Goal: Task Accomplishment & Management: Manage account settings

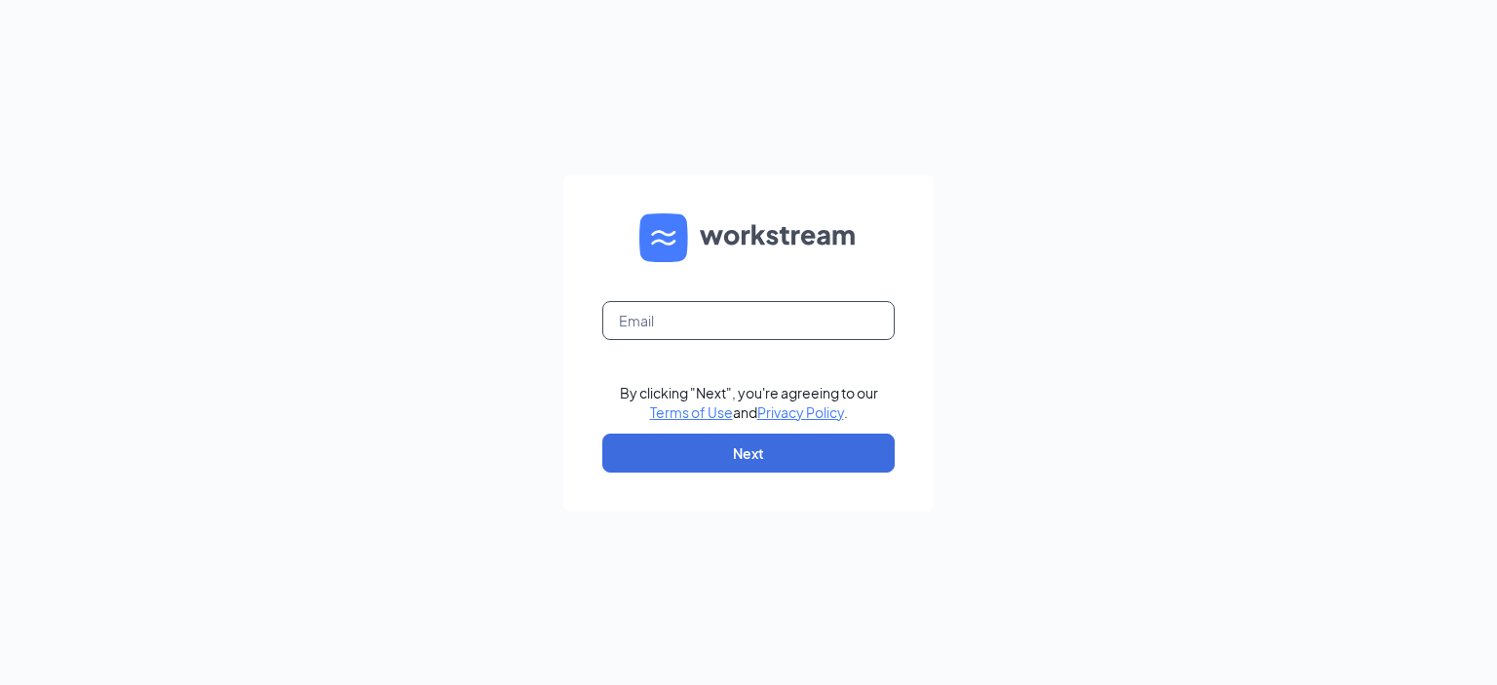
click at [703, 334] on input "text" at bounding box center [748, 320] width 292 height 39
type input "[EMAIL_ADDRESS][DOMAIN_NAME]"
click at [740, 460] on button "Next" at bounding box center [748, 453] width 292 height 39
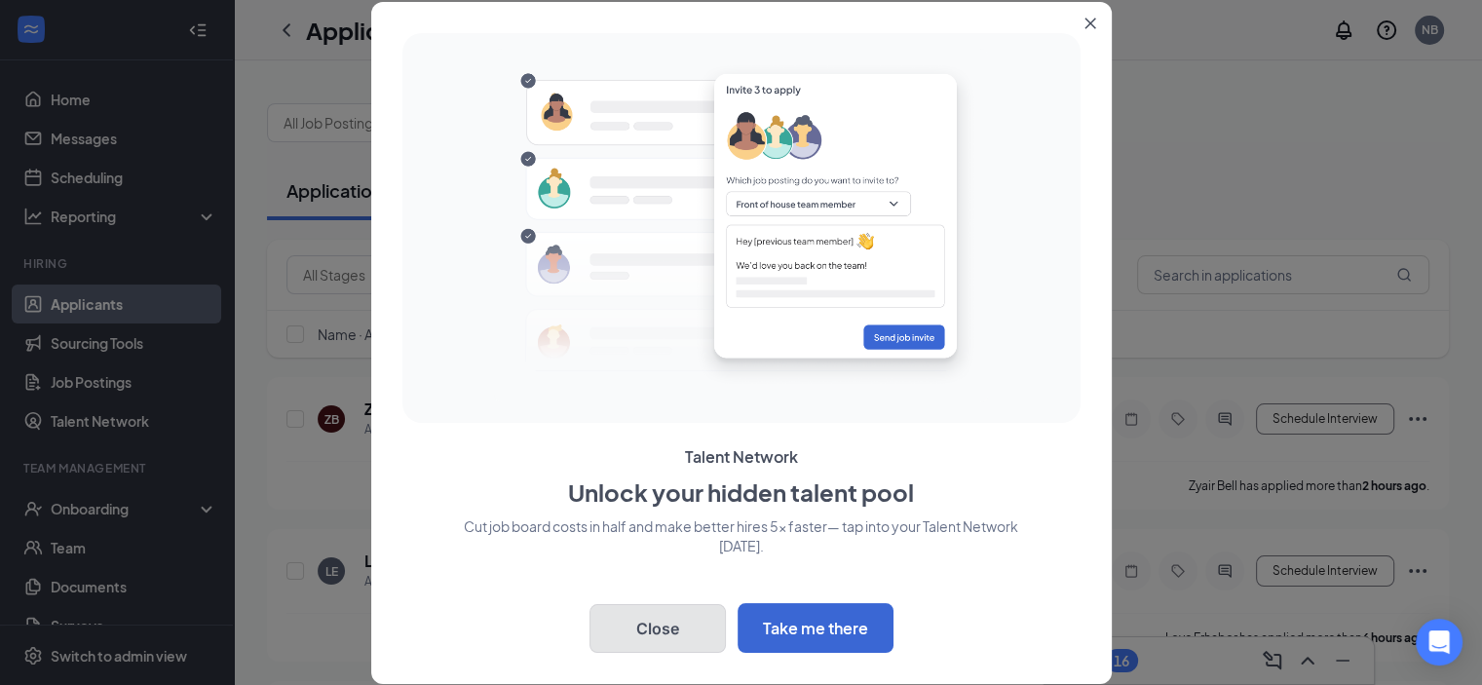
click at [686, 630] on button "Close" at bounding box center [657, 628] width 136 height 49
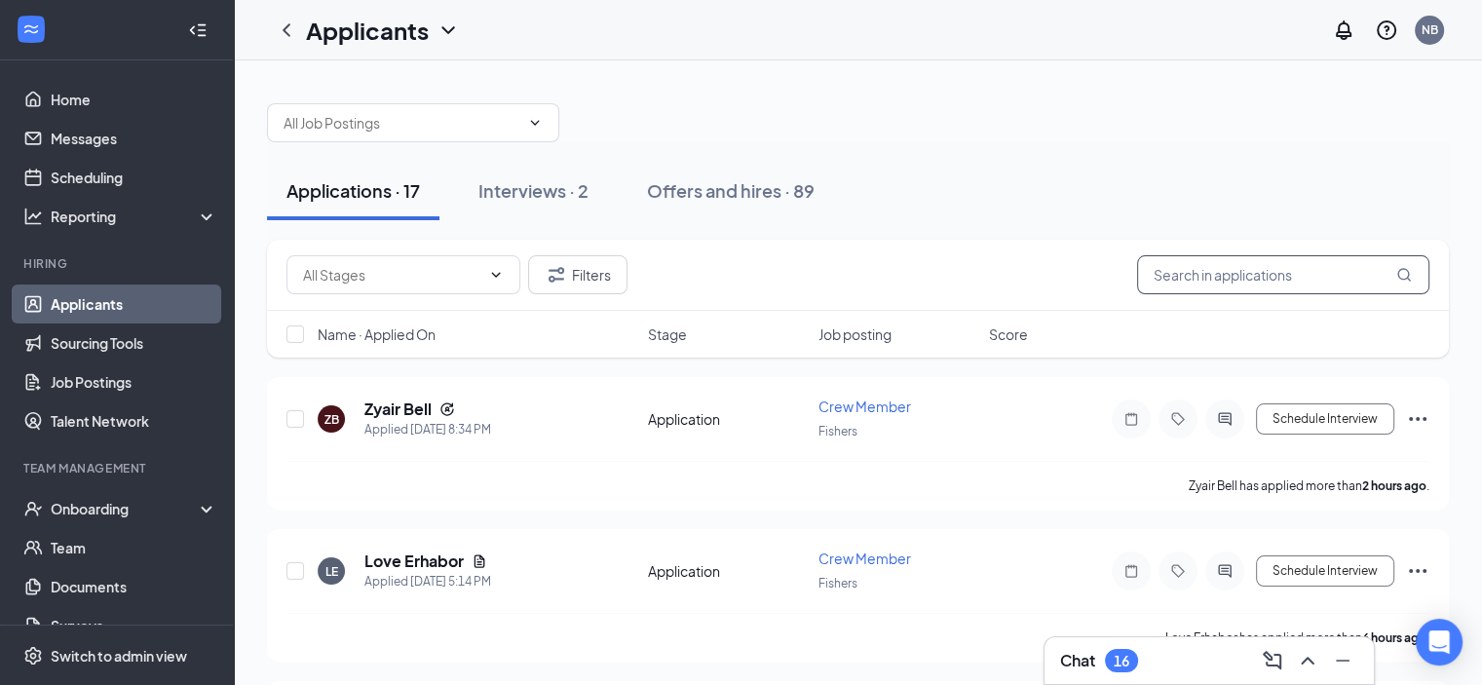
click at [1277, 264] on input "text" at bounding box center [1283, 274] width 292 height 39
click at [114, 506] on div "Onboarding" at bounding box center [126, 508] width 150 height 19
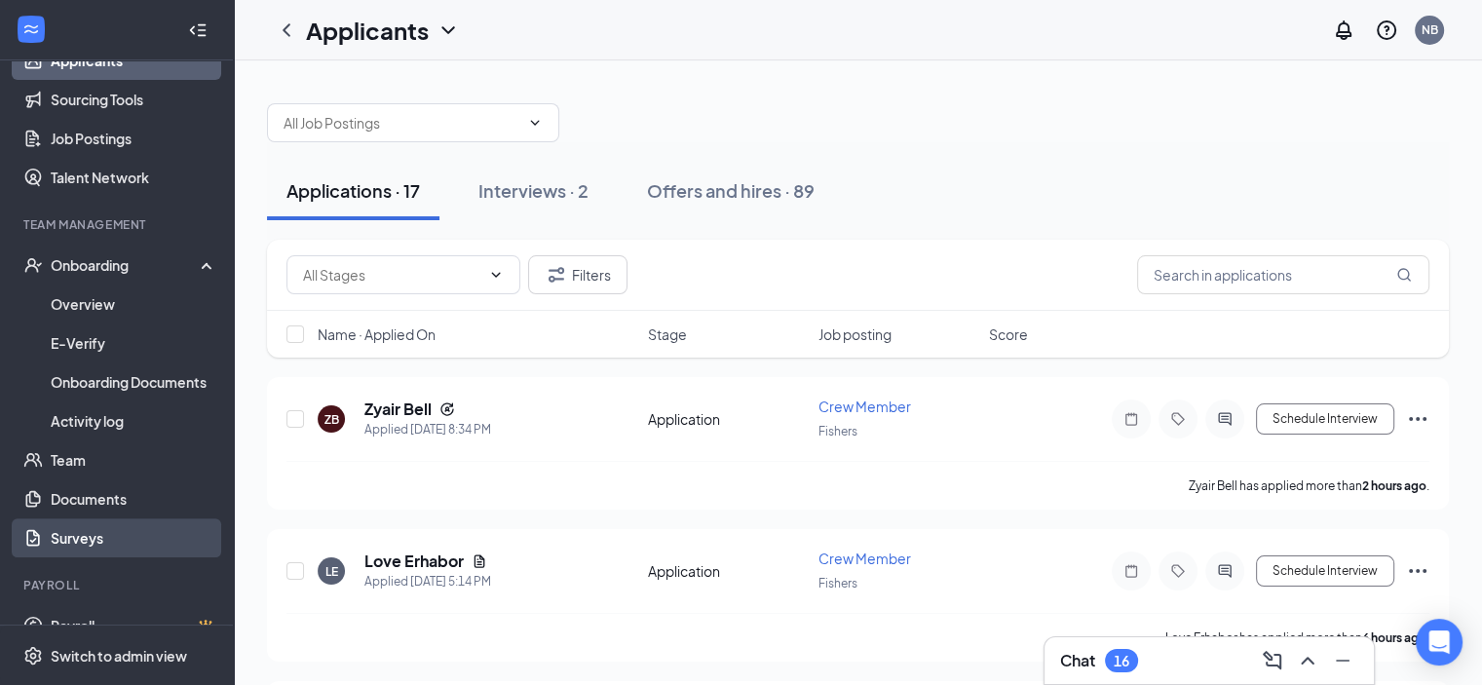
scroll to position [272, 0]
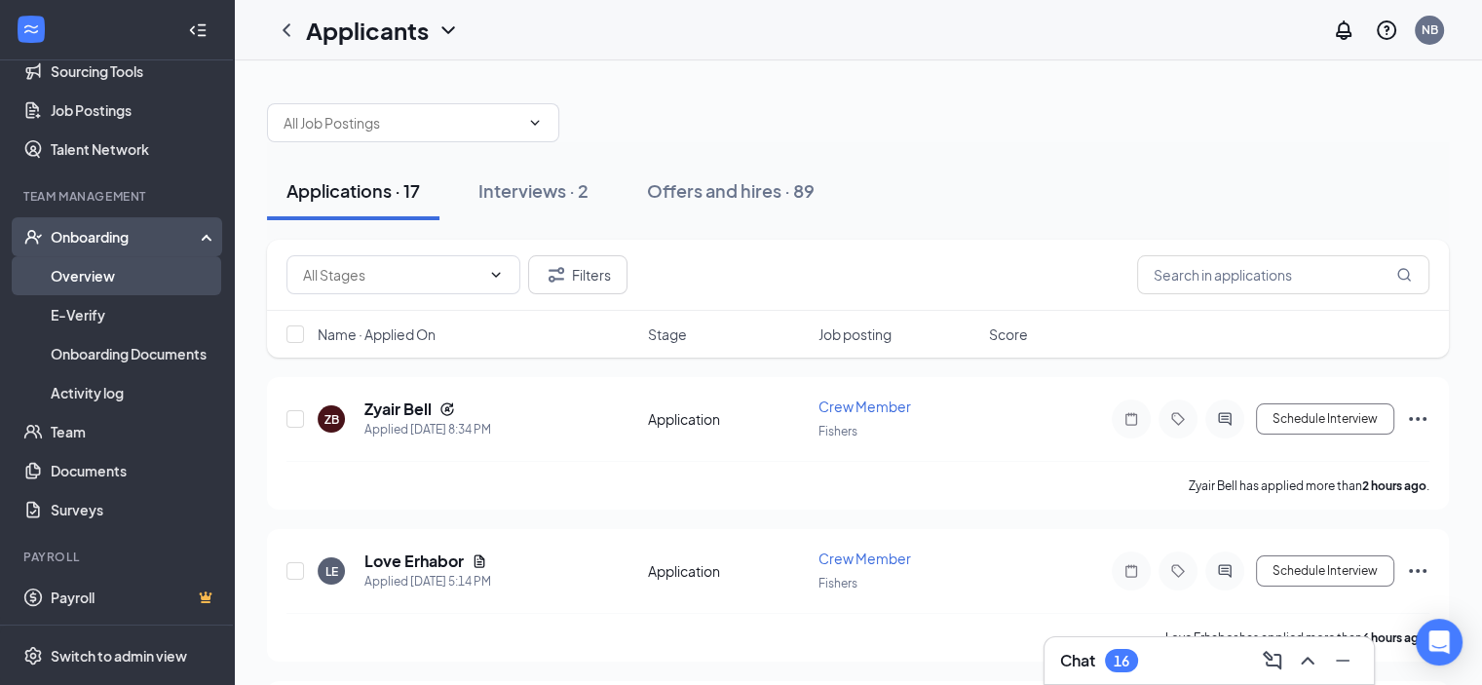
click at [128, 280] on link "Overview" at bounding box center [134, 275] width 167 height 39
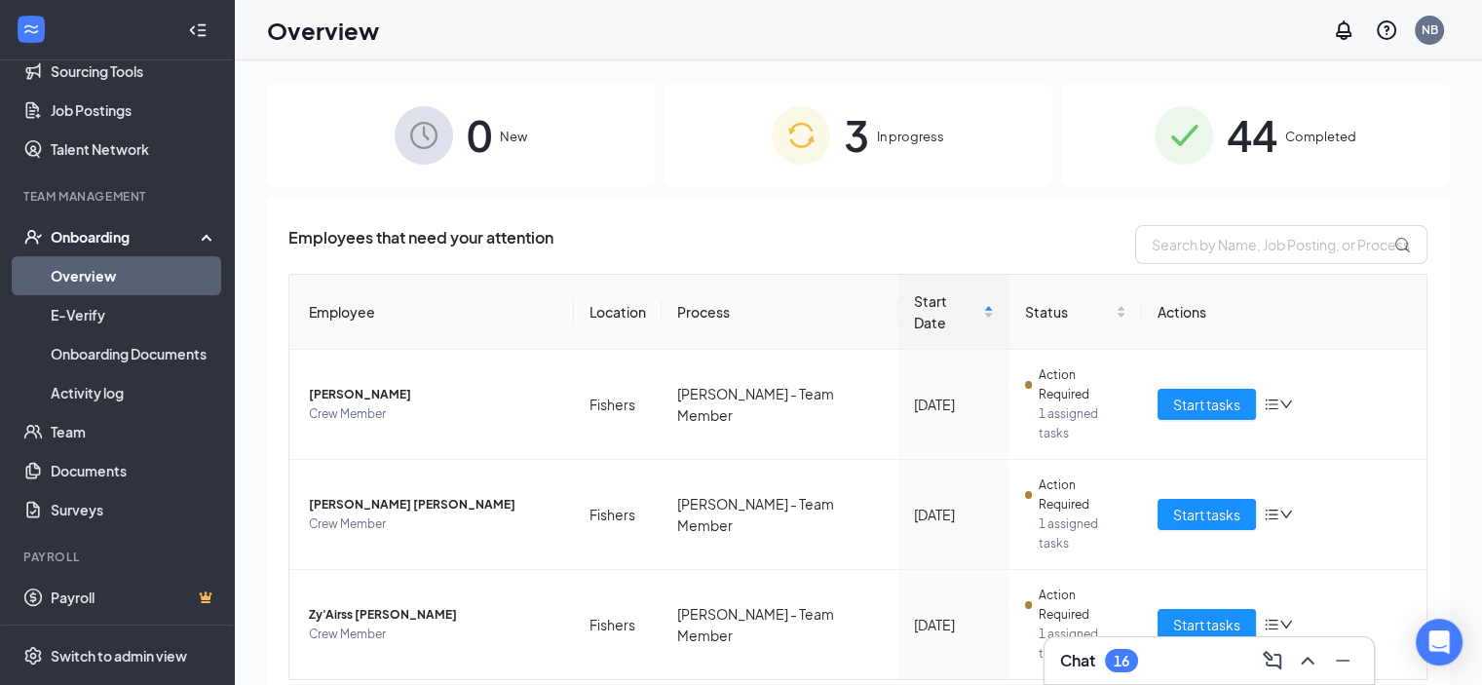
click at [1335, 130] on span "Completed" at bounding box center [1320, 136] width 71 height 19
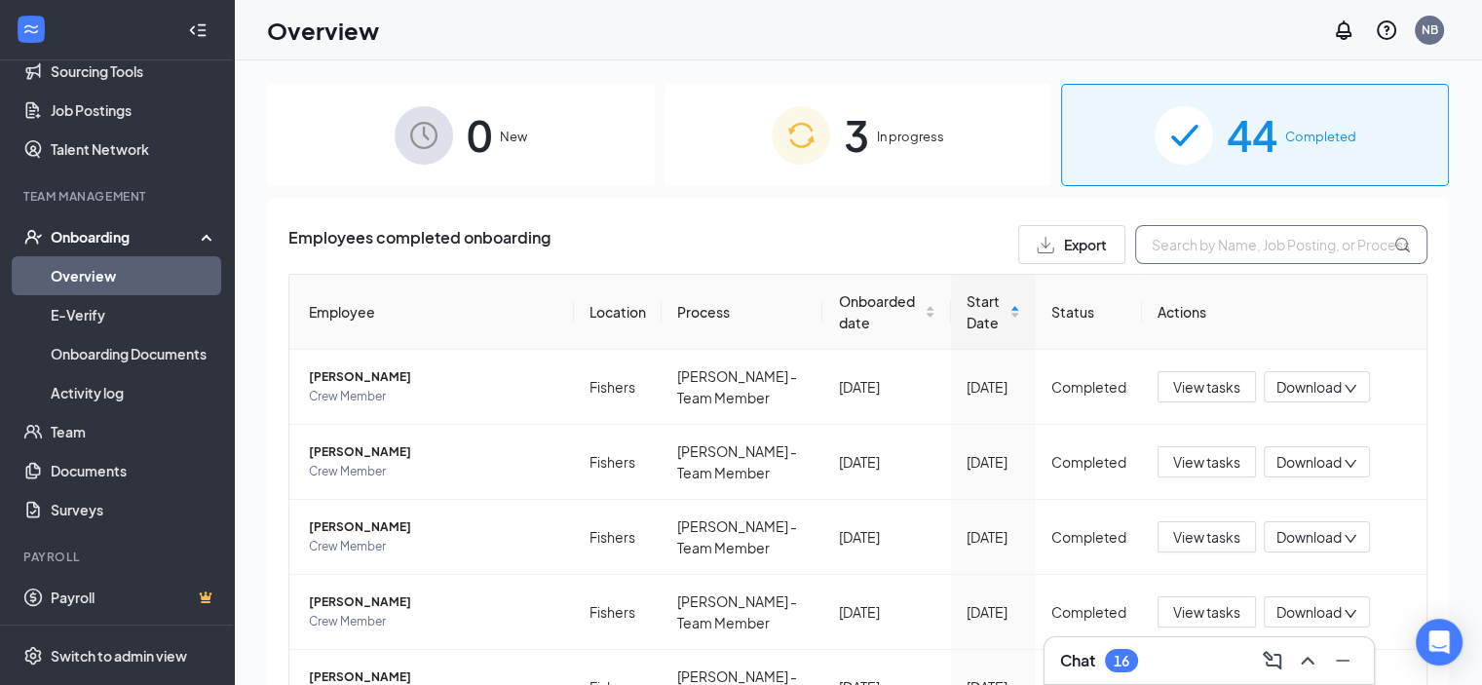
click at [1212, 250] on input "text" at bounding box center [1281, 244] width 292 height 39
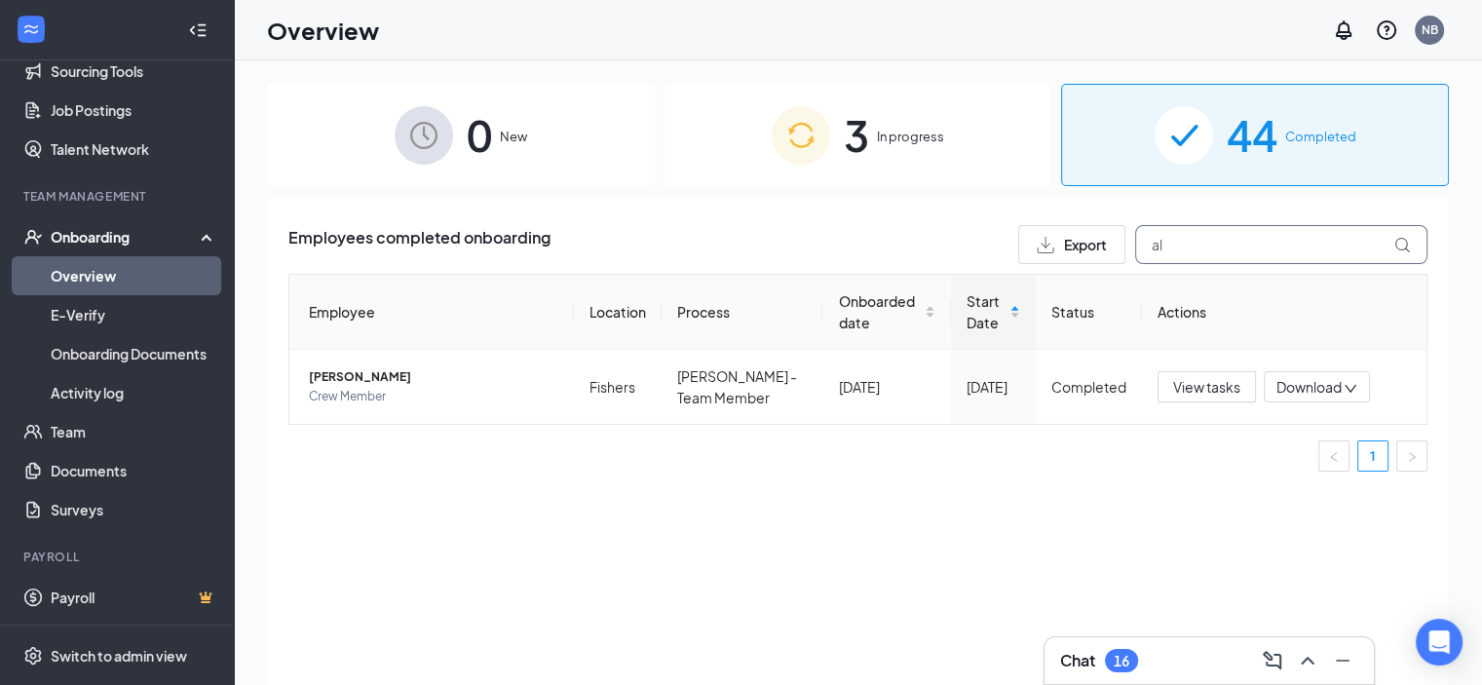
type input "a"
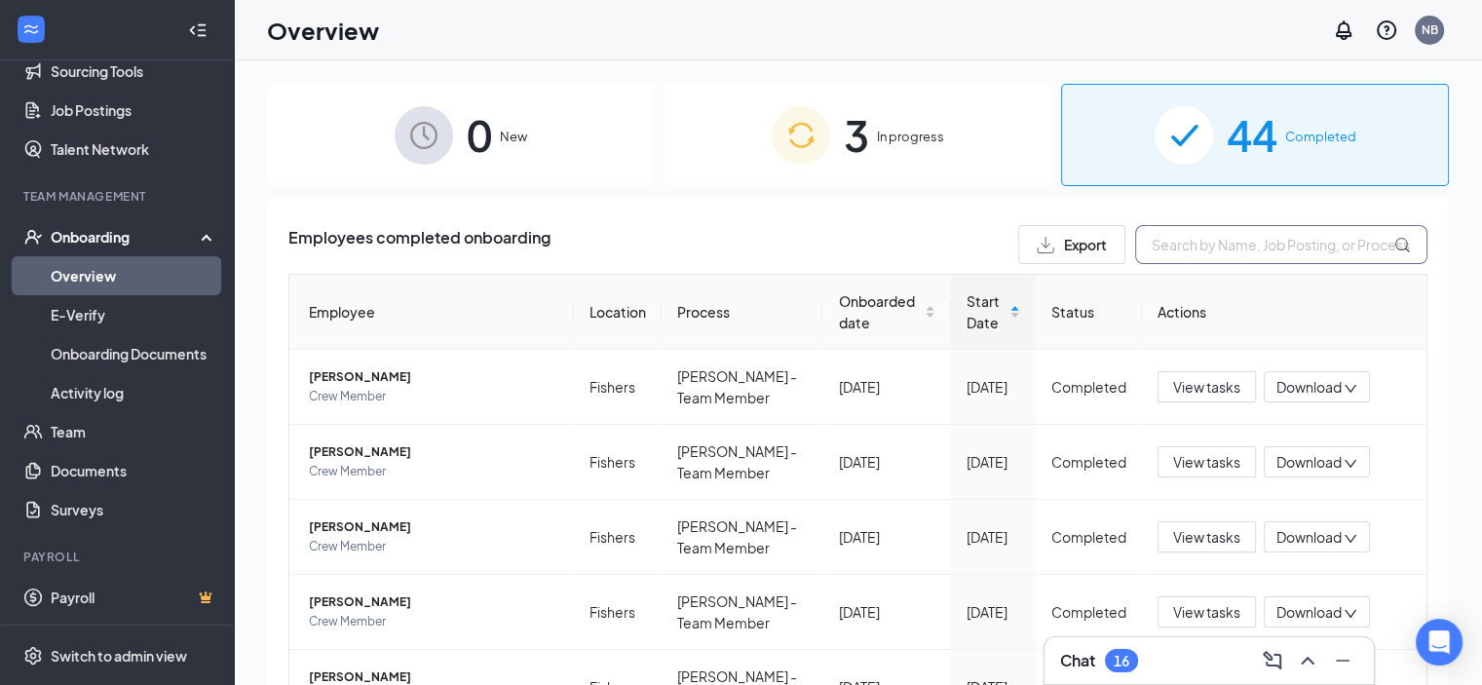
click at [1169, 249] on input "text" at bounding box center [1281, 244] width 292 height 39
type input "a"
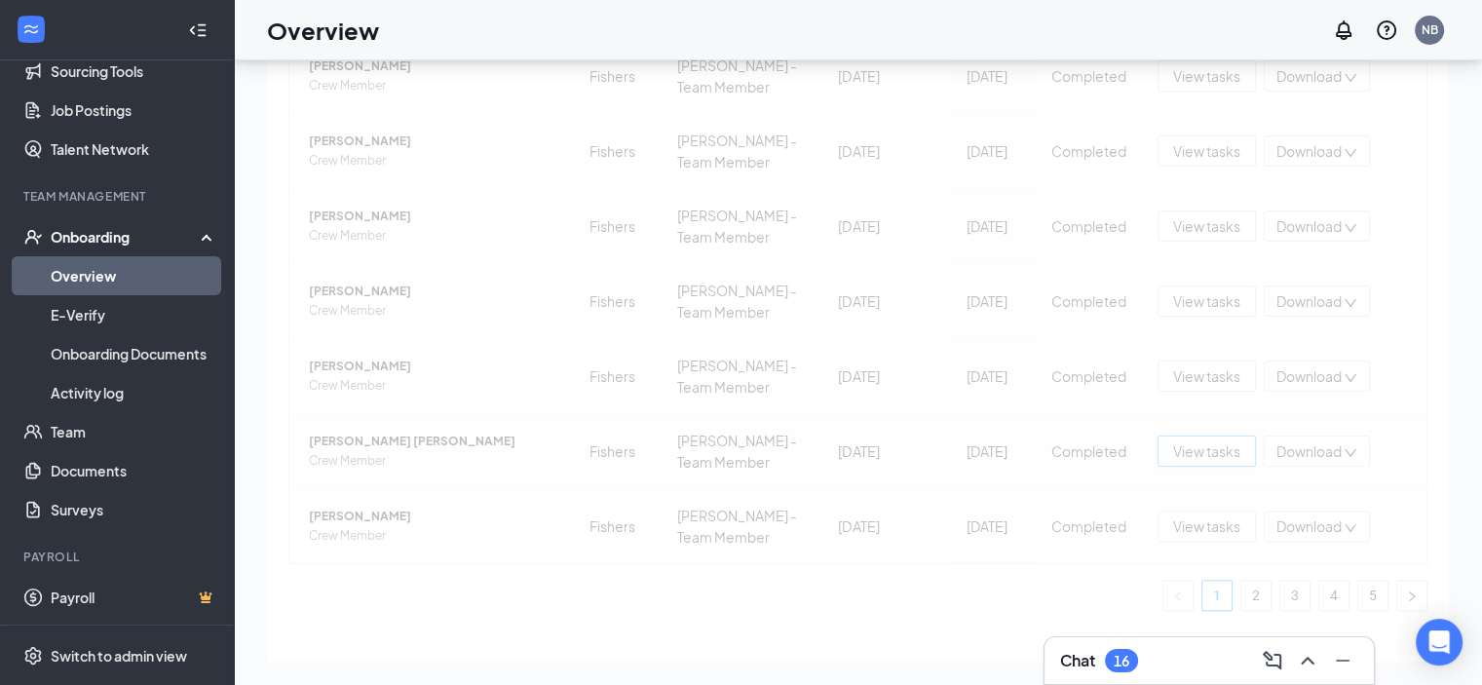
scroll to position [479, 0]
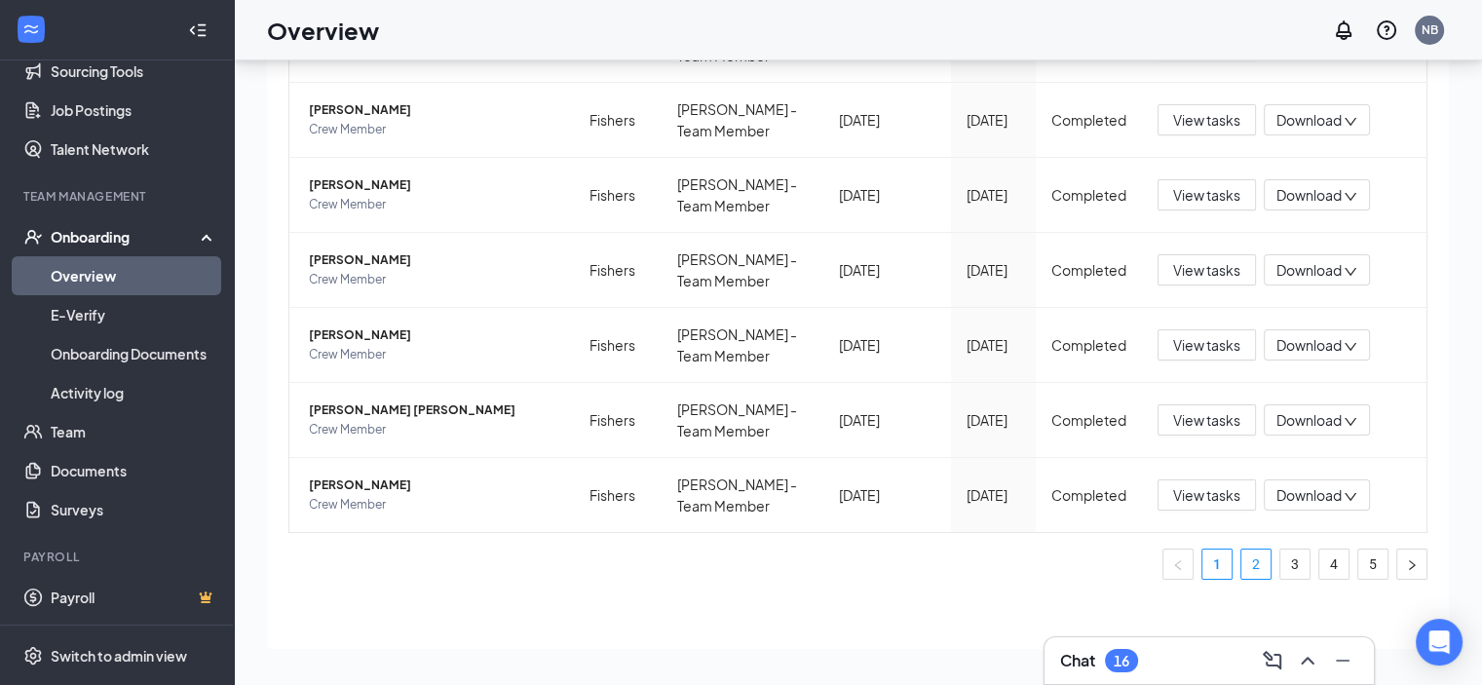
click at [1243, 564] on link "2" at bounding box center [1255, 564] width 29 height 29
click at [1202, 560] on link "1" at bounding box center [1216, 564] width 29 height 29
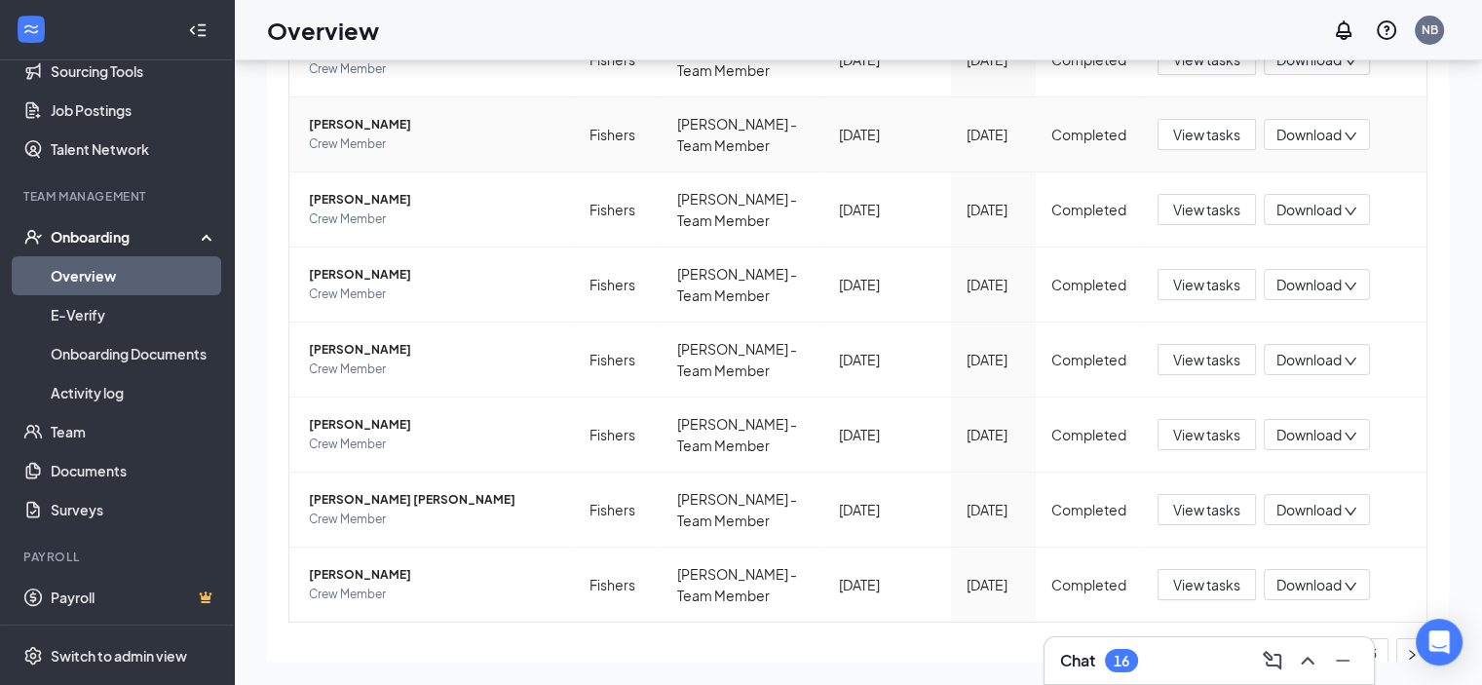
scroll to position [479, 0]
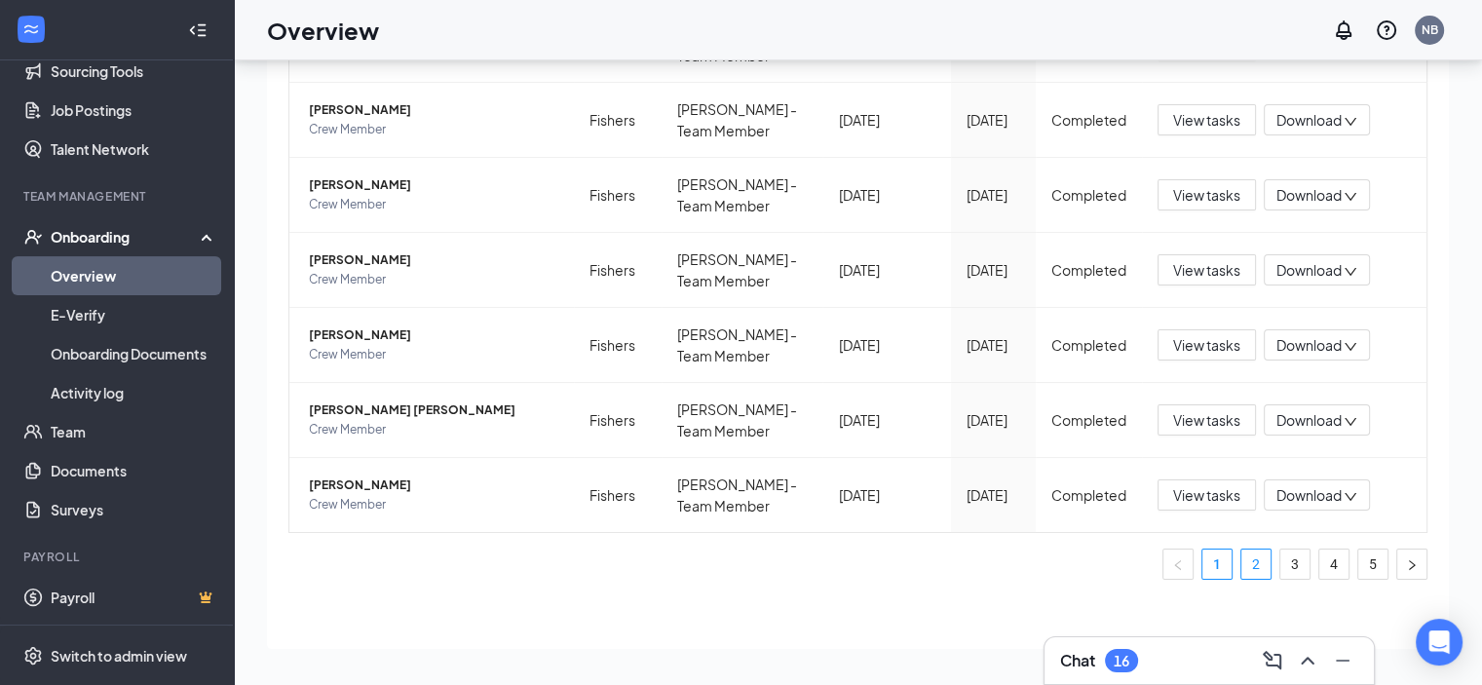
click at [1243, 568] on link "2" at bounding box center [1255, 564] width 29 height 29
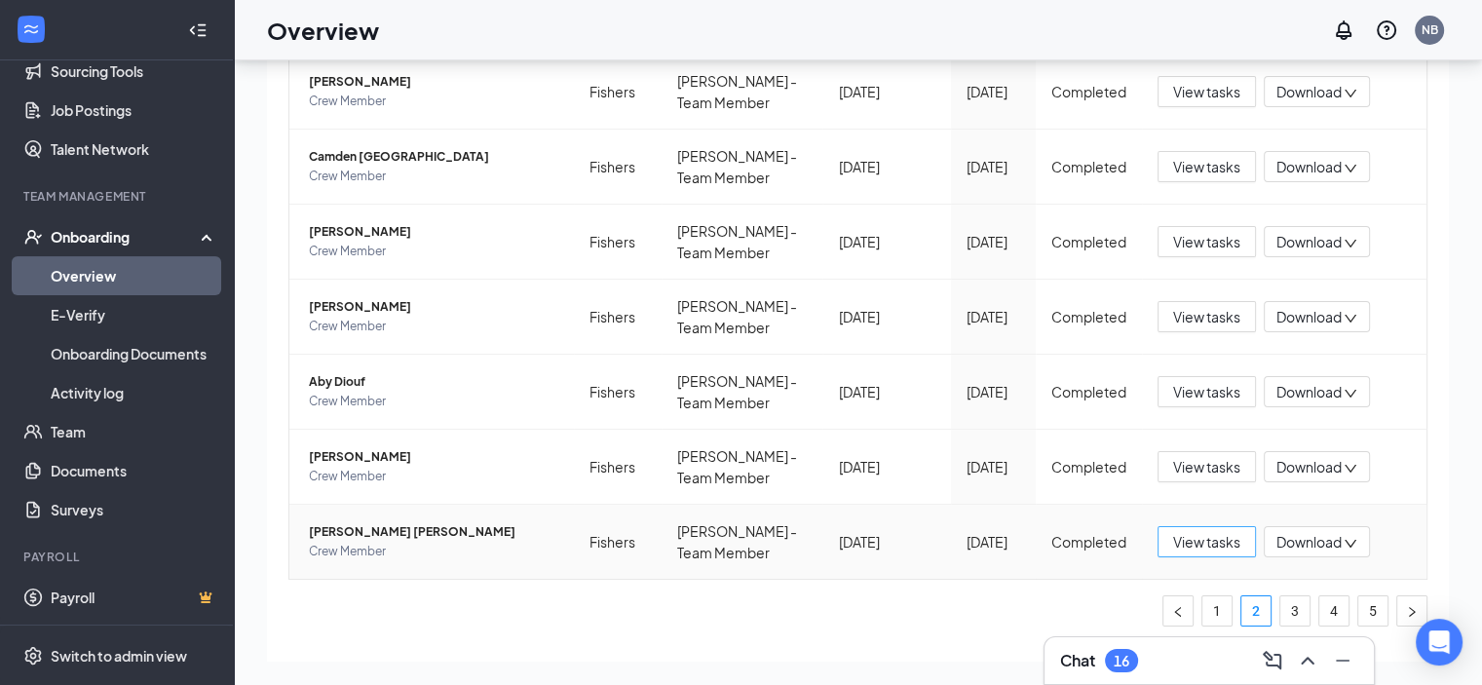
scroll to position [479, 0]
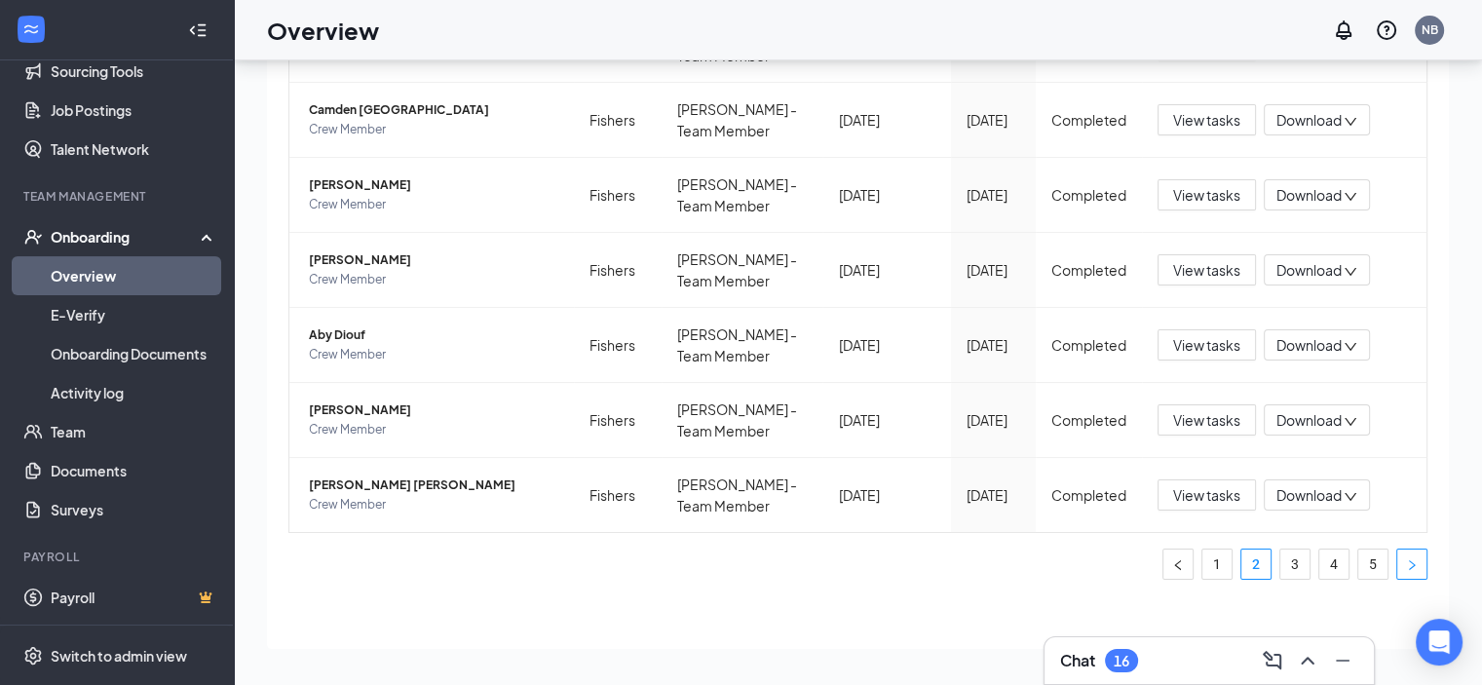
click at [1406, 564] on icon "right" at bounding box center [1412, 565] width 12 height 12
click at [1360, 568] on link "5" at bounding box center [1372, 564] width 29 height 29
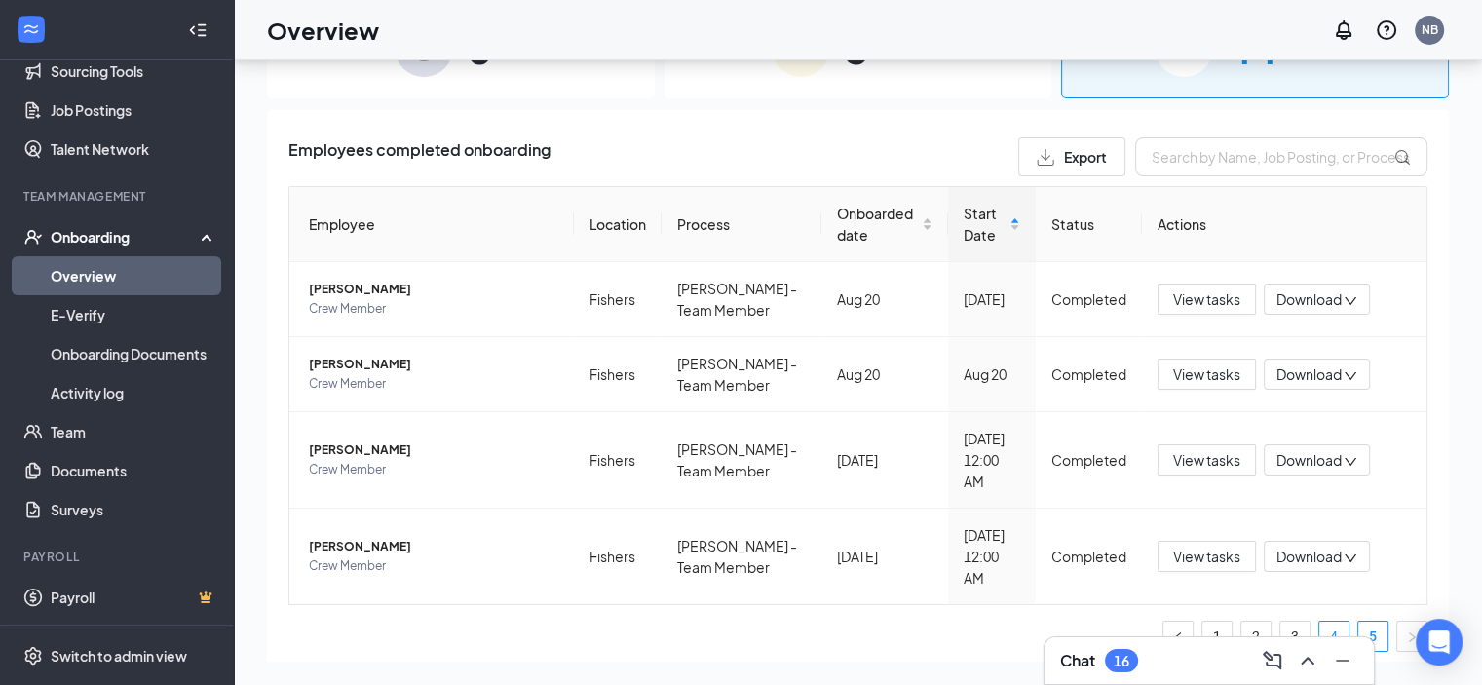
click at [1323, 622] on link "4" at bounding box center [1333, 636] width 29 height 29
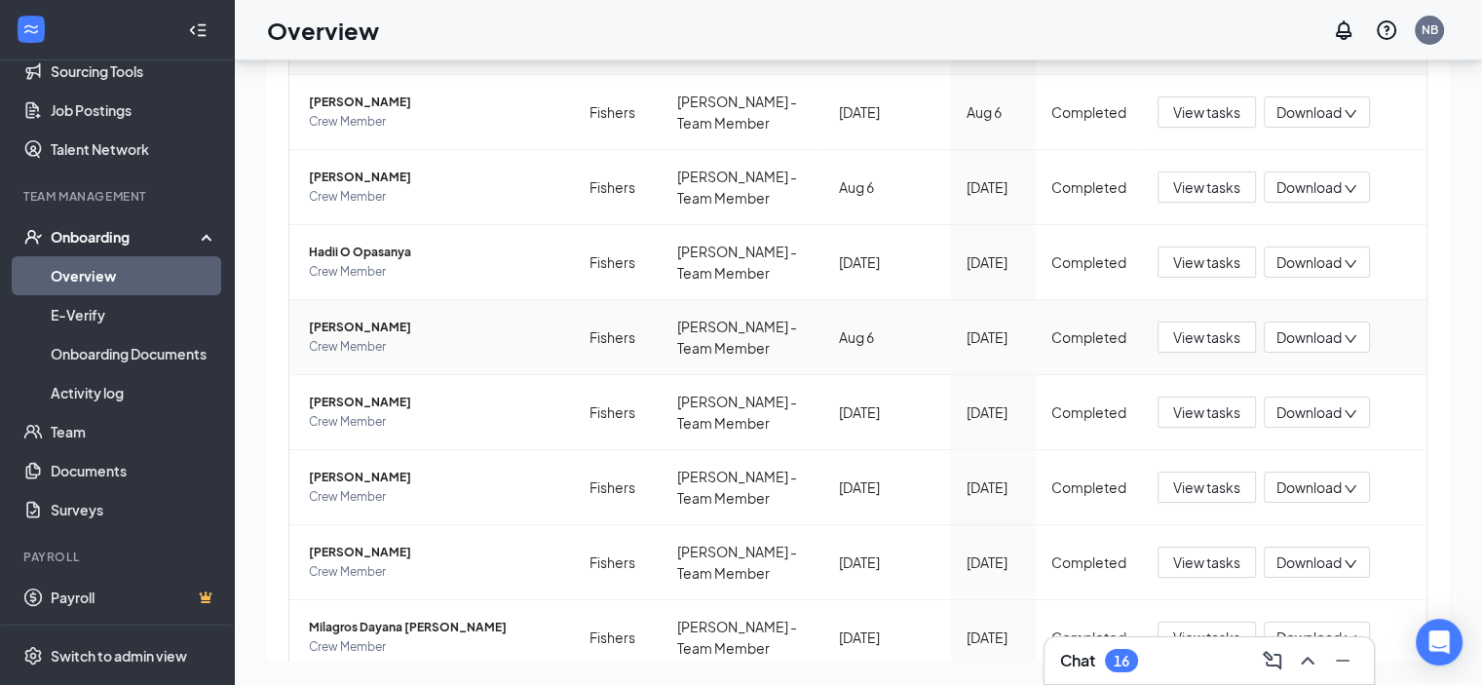
scroll to position [479, 0]
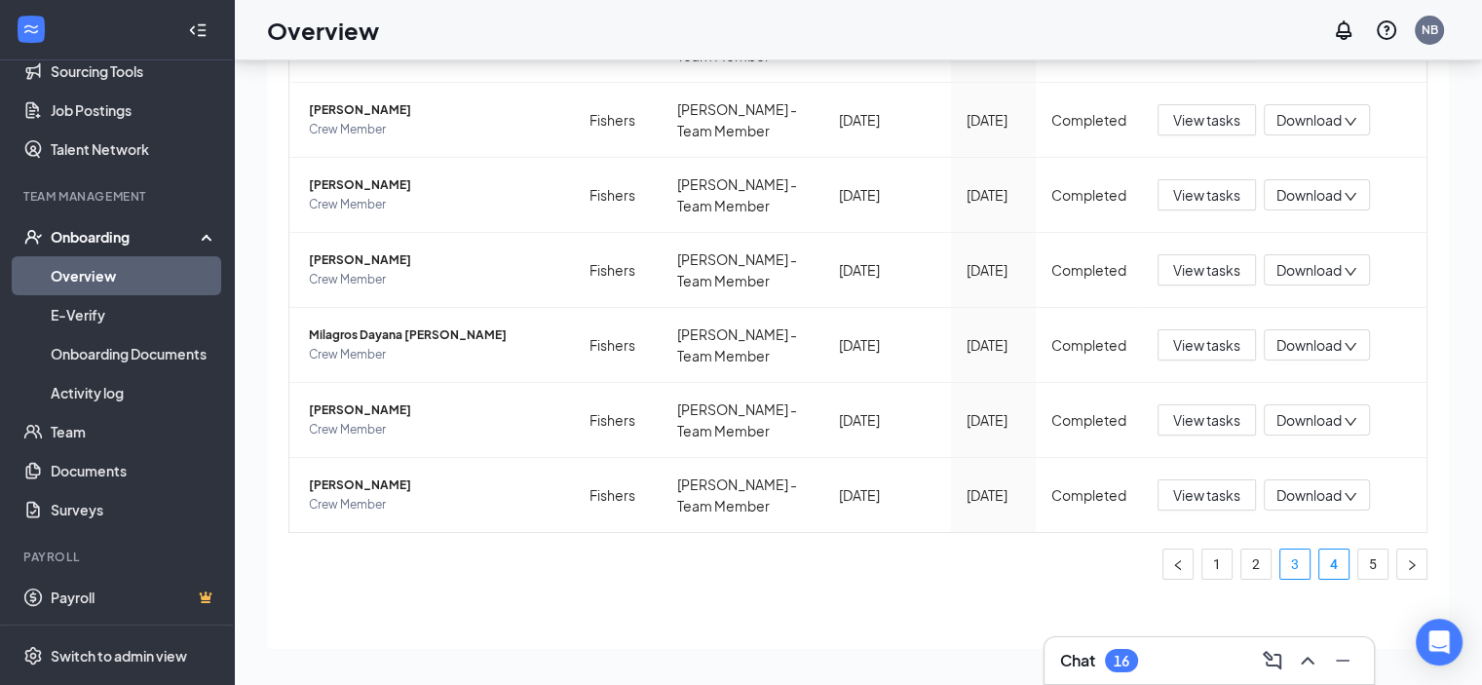
click at [1285, 566] on link "3" at bounding box center [1294, 564] width 29 height 29
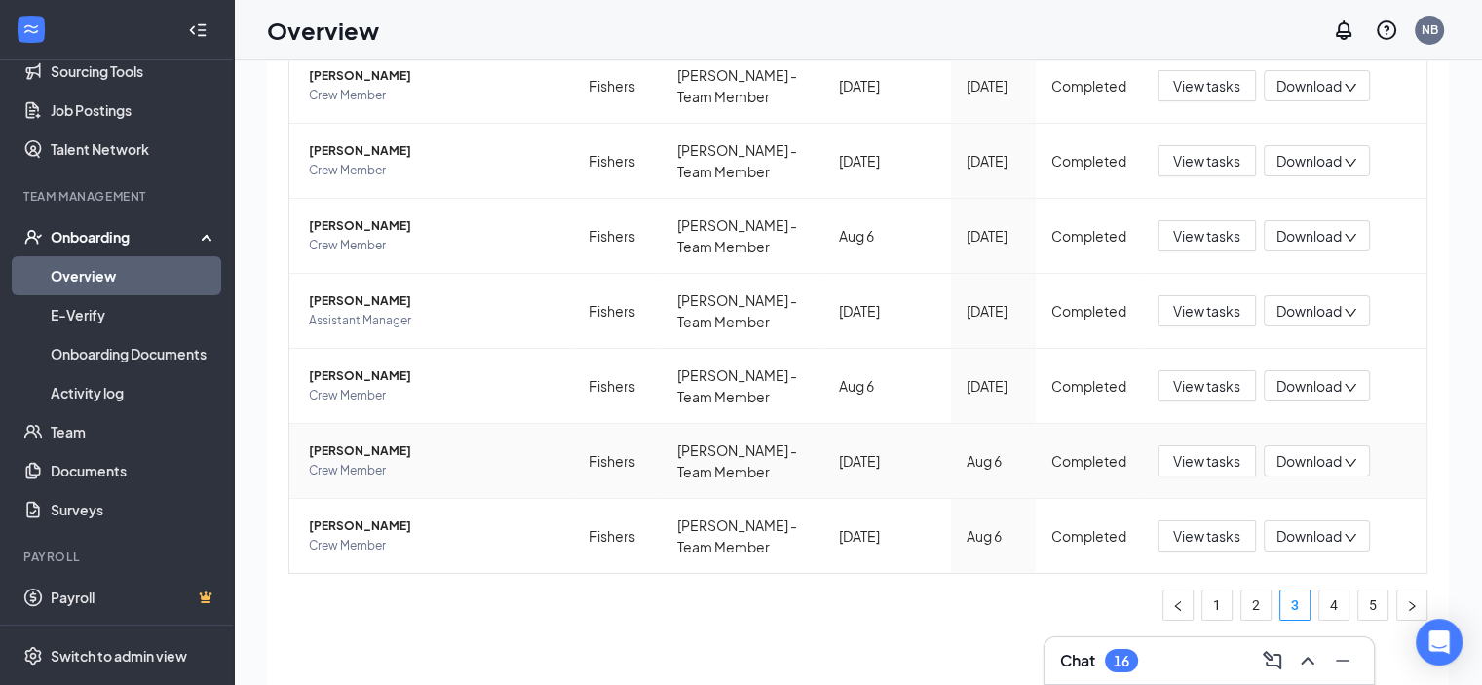
scroll to position [88, 0]
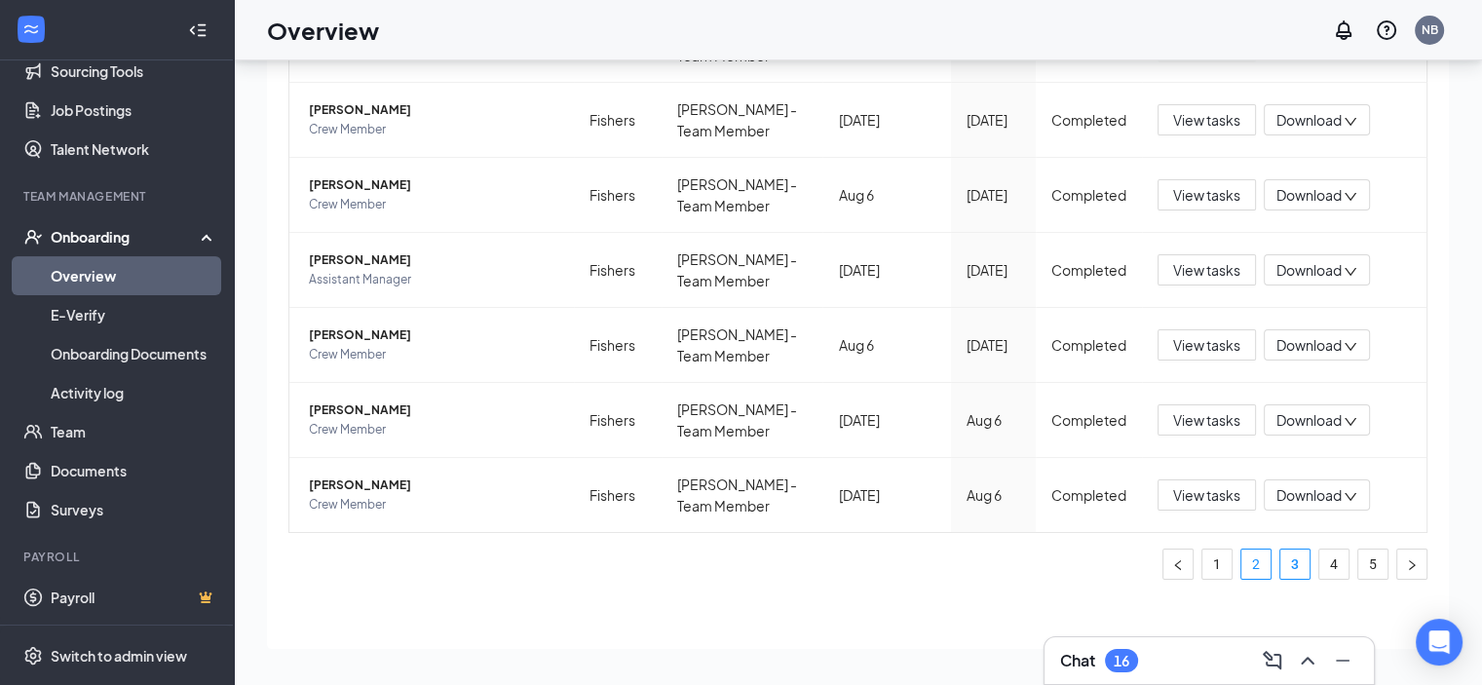
click at [1247, 562] on link "2" at bounding box center [1255, 564] width 29 height 29
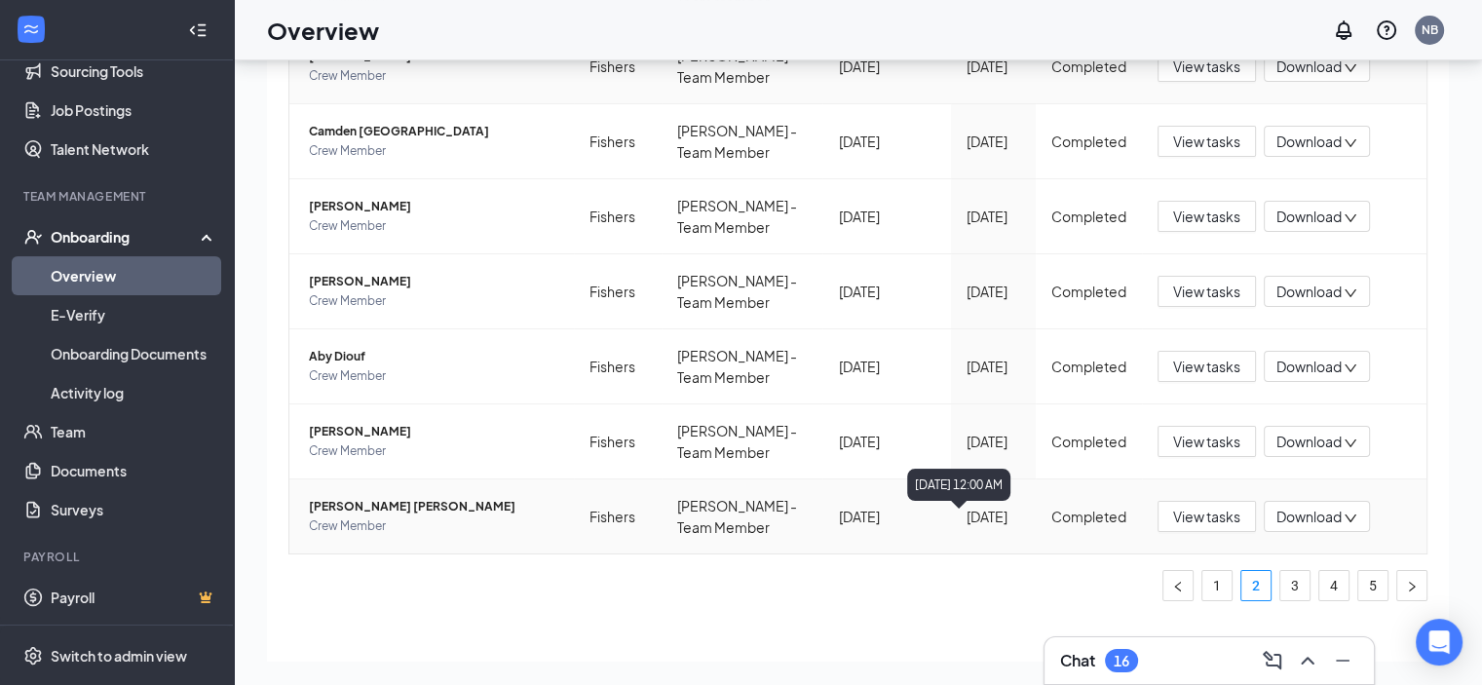
scroll to position [479, 0]
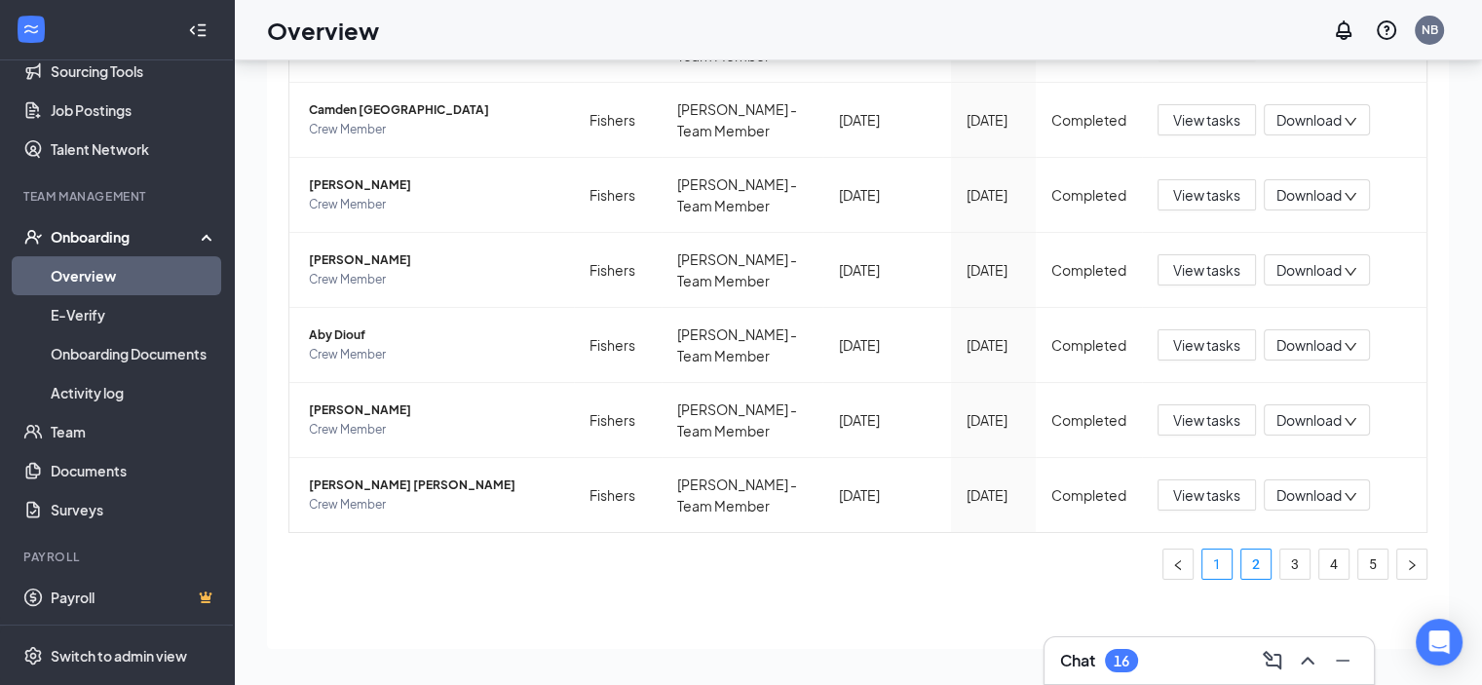
click at [1202, 558] on link "1" at bounding box center [1216, 564] width 29 height 29
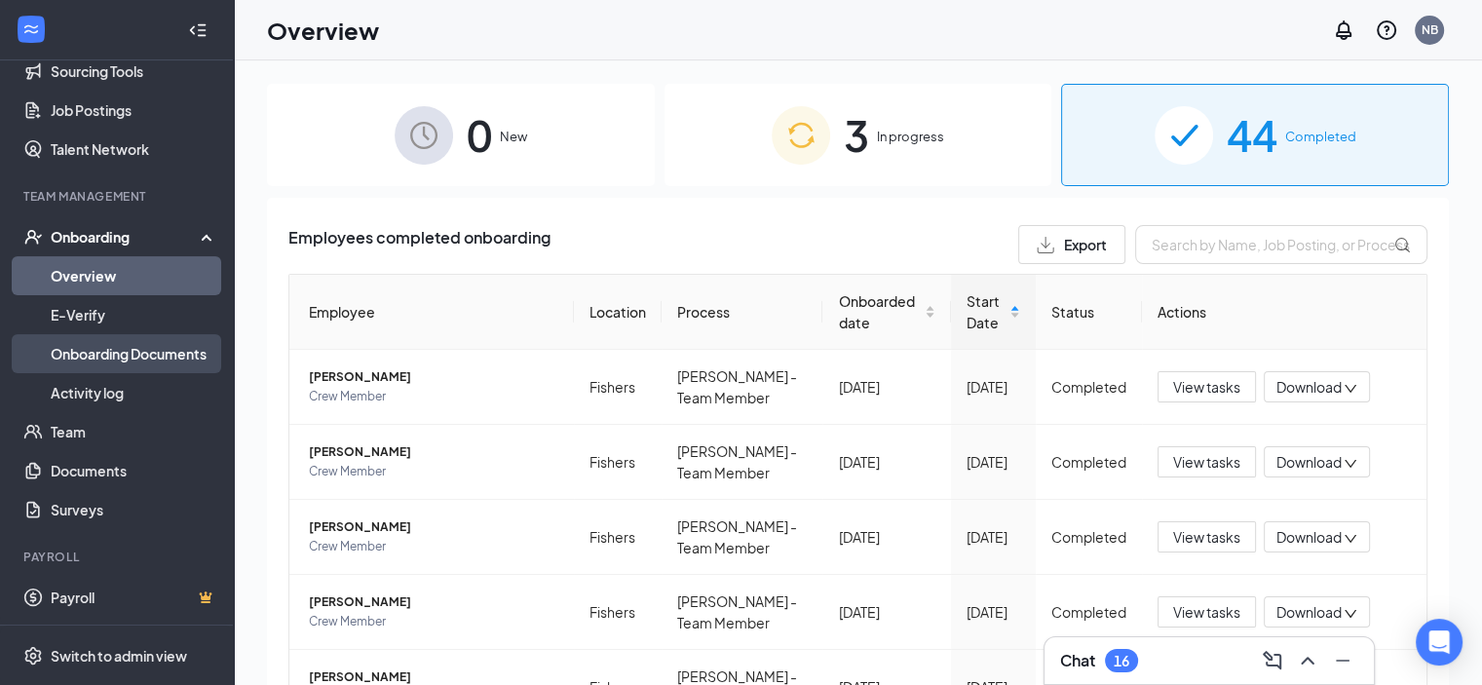
click at [143, 358] on link "Onboarding Documents" at bounding box center [134, 353] width 167 height 39
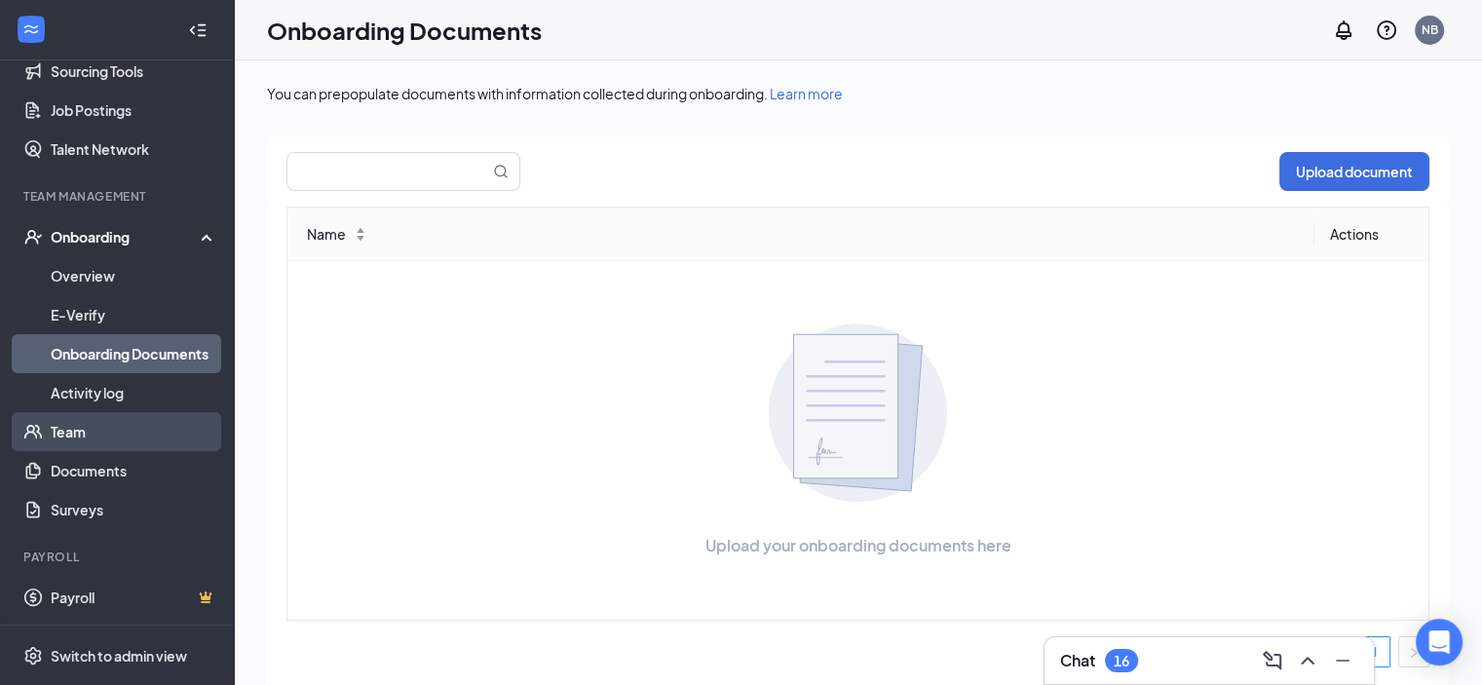
click at [77, 438] on link "Team" at bounding box center [134, 431] width 167 height 39
